Goal: Information Seeking & Learning: Learn about a topic

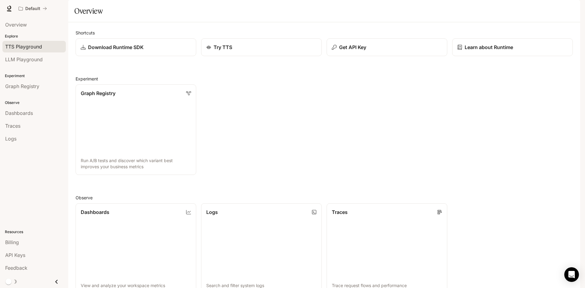
click at [33, 48] on span "TTS Playground" at bounding box center [23, 46] width 37 height 7
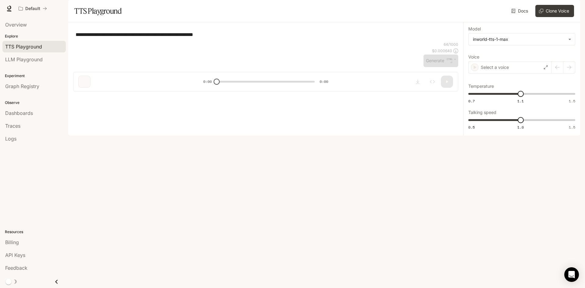
type textarea "**********"
type input "**********"
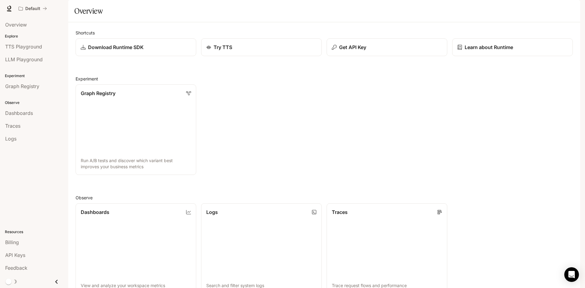
click at [541, 9] on span "Documentation" at bounding box center [543, 9] width 30 height 8
